Goal: Transaction & Acquisition: Purchase product/service

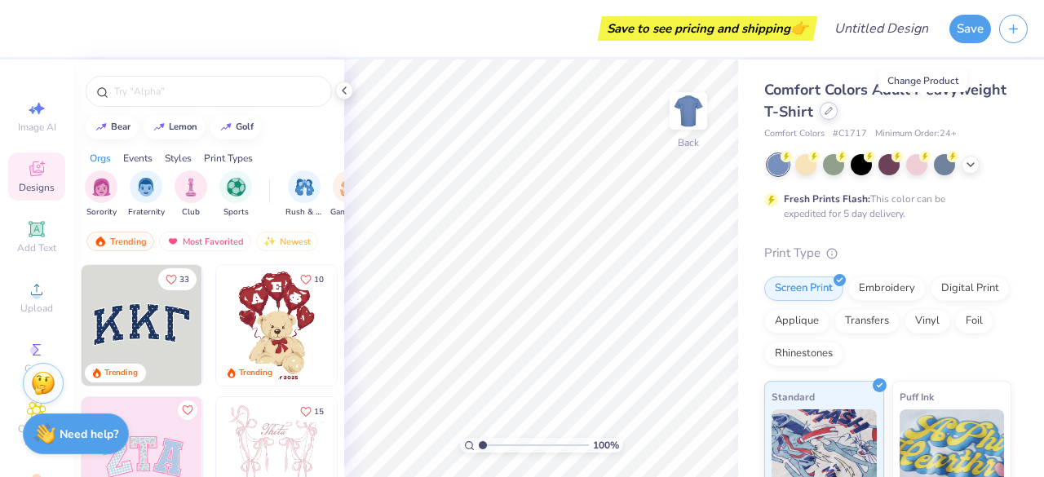
click at [832, 110] on icon at bounding box center [829, 111] width 7 height 7
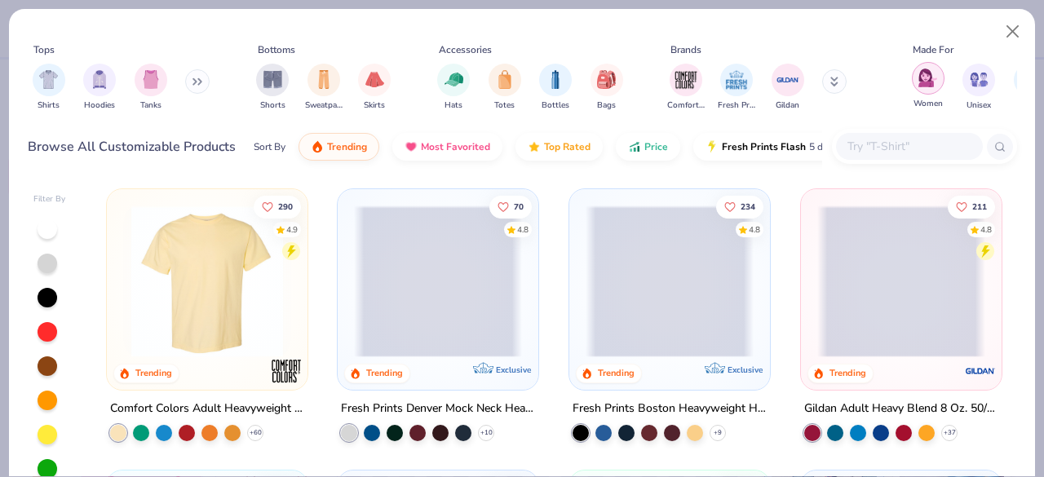
click at [927, 90] on div "filter for Women" at bounding box center [928, 78] width 33 height 33
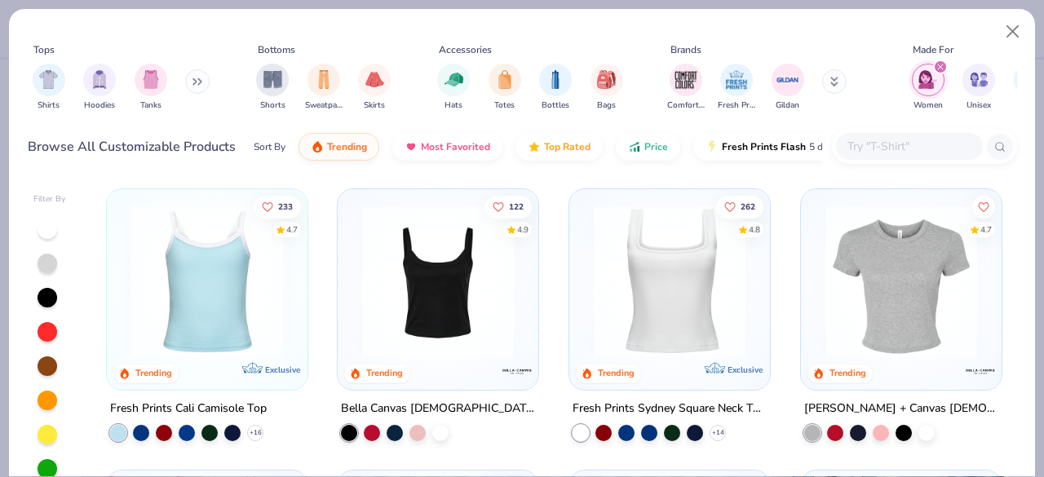
click at [886, 150] on input "text" at bounding box center [909, 146] width 126 height 19
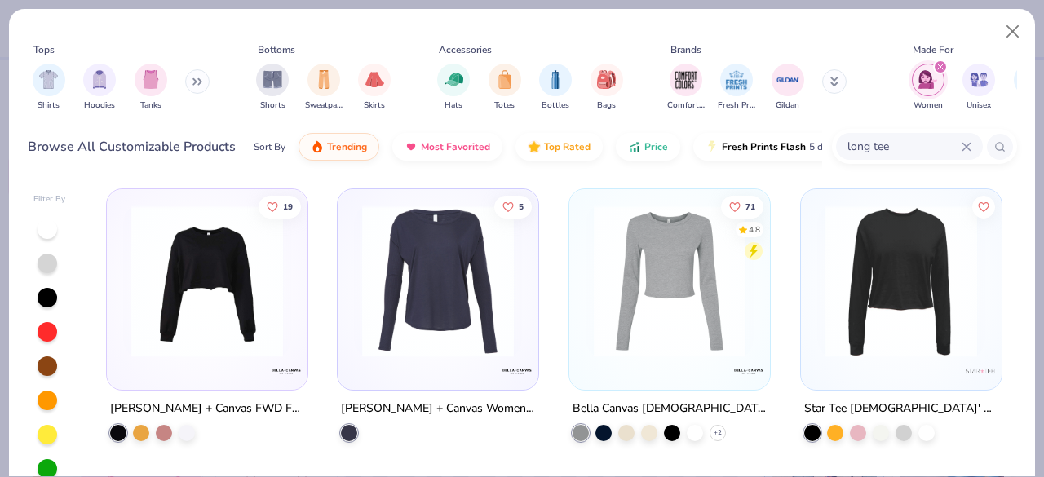
scroll to position [115, 0]
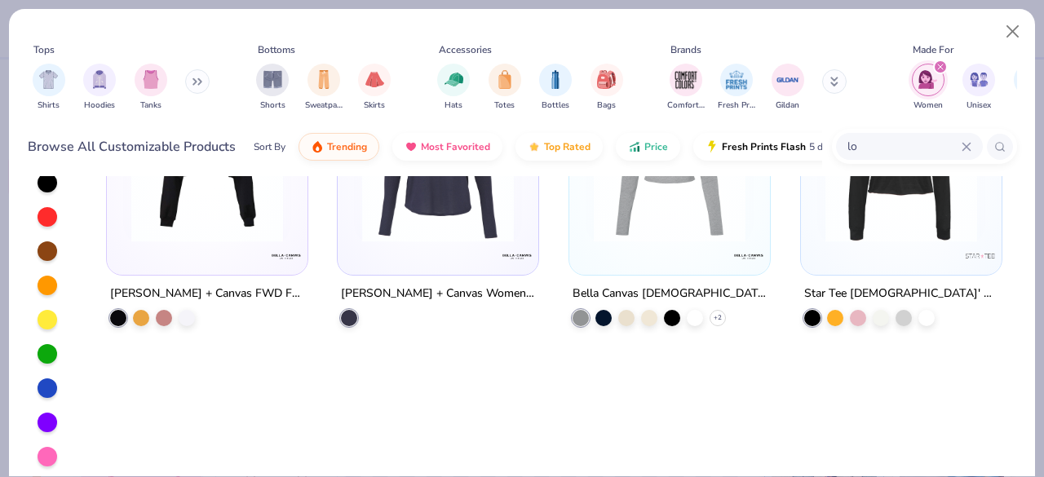
type input "l"
type input "v neck tee"
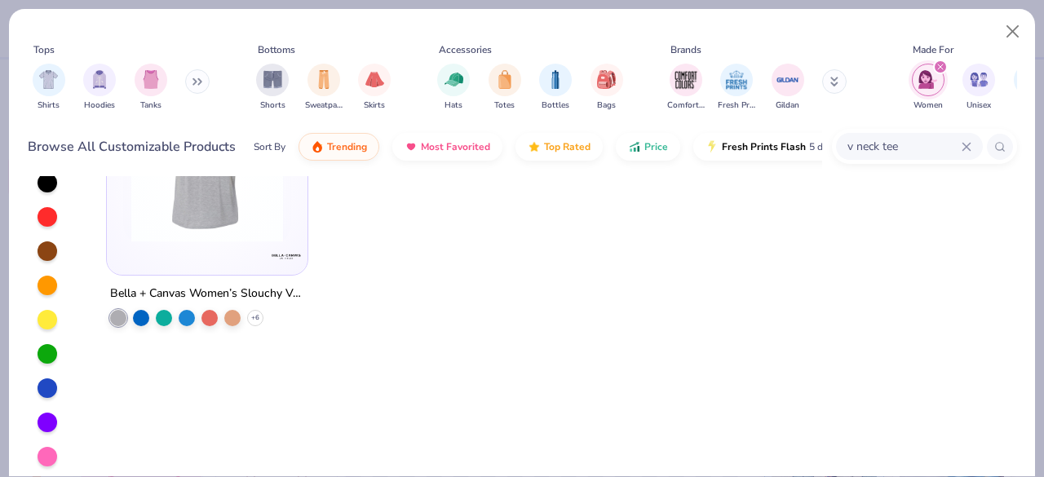
scroll to position [0, 0]
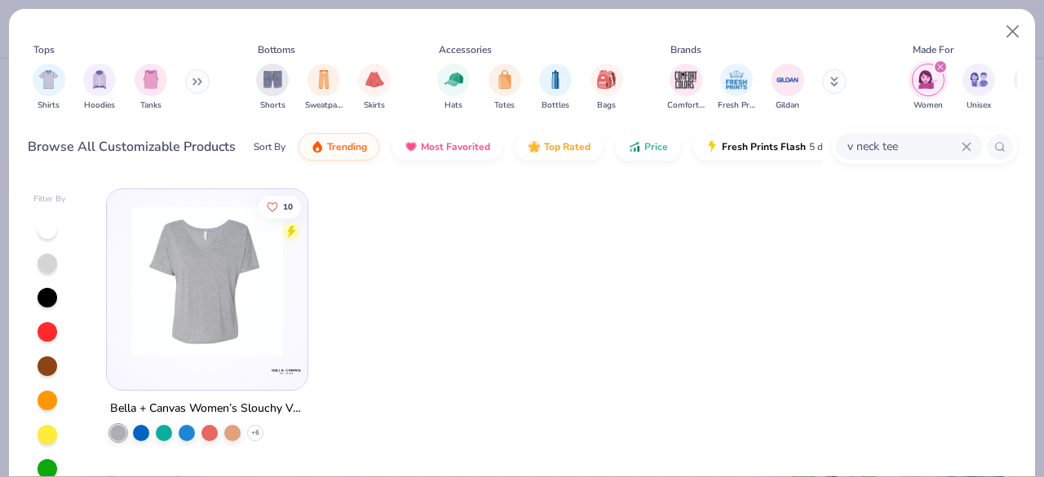
click at [191, 274] on img at bounding box center [207, 282] width 168 height 152
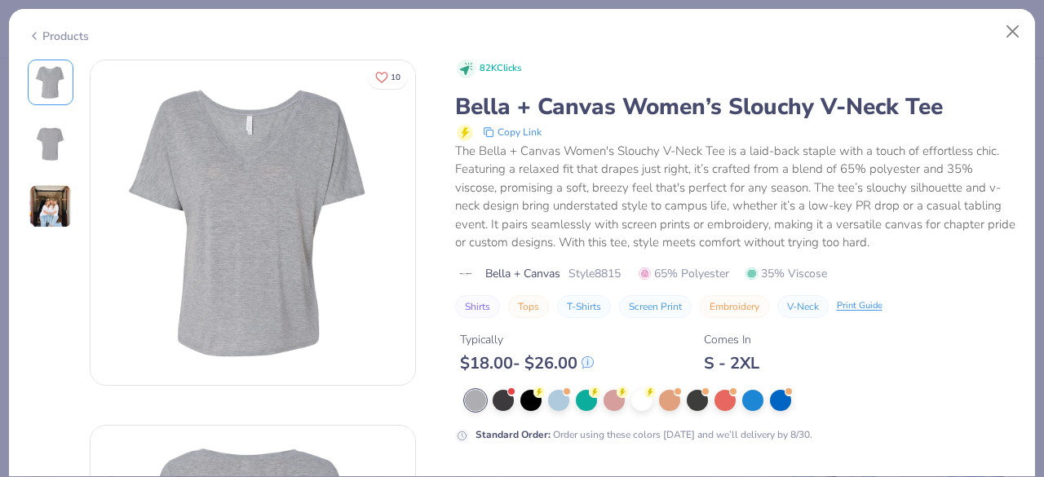
click at [62, 226] on img at bounding box center [51, 206] width 44 height 44
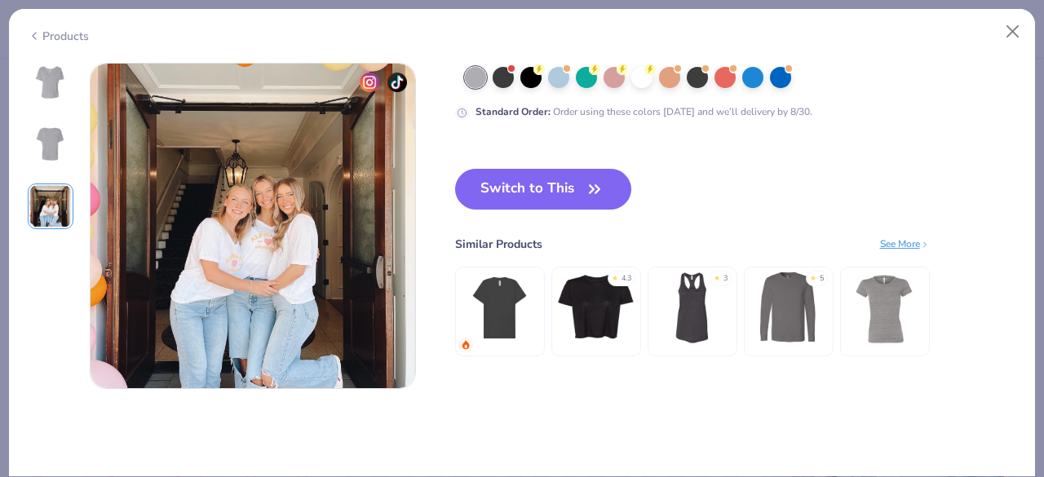
scroll to position [731, 0]
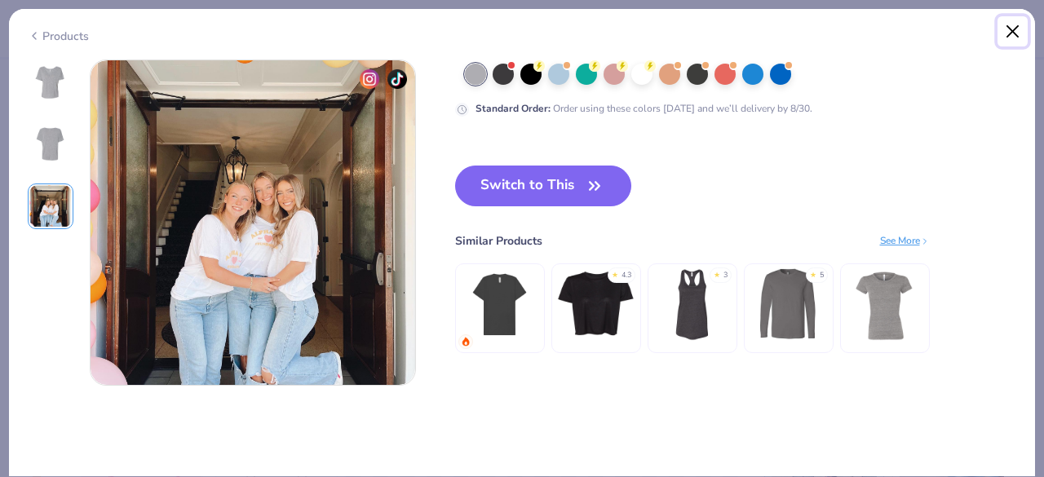
click at [1018, 33] on button "Close" at bounding box center [1013, 31] width 31 height 31
